Goal: Find specific page/section: Find specific page/section

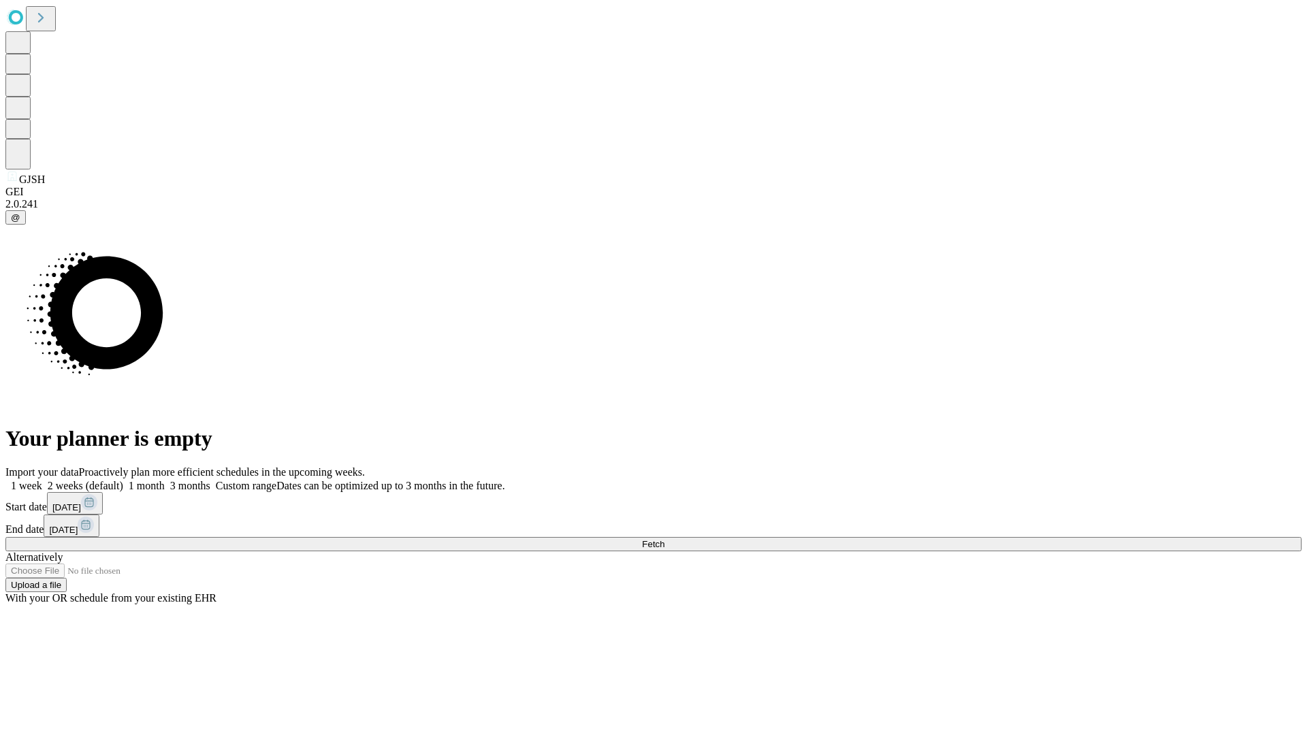
click at [664, 539] on span "Fetch" at bounding box center [653, 544] width 22 height 10
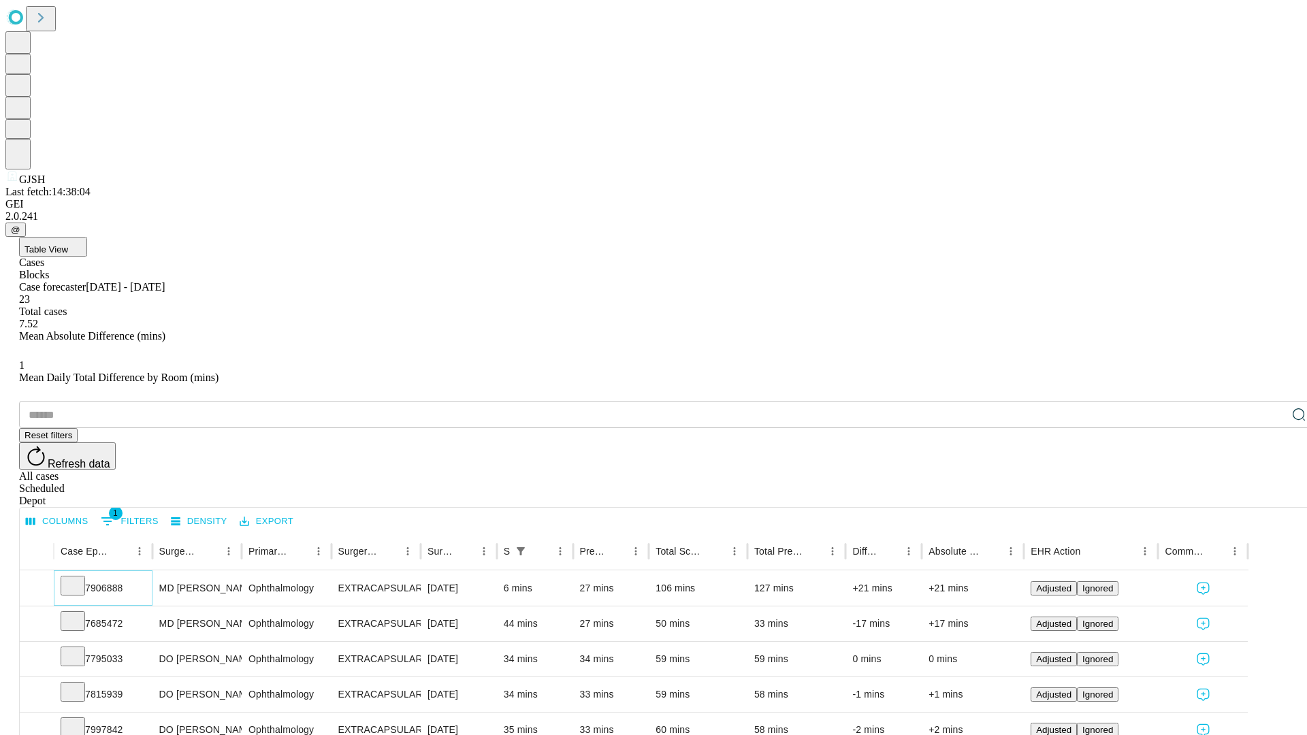
click at [80, 578] on icon at bounding box center [73, 585] width 14 height 14
